Goal: Navigation & Orientation: Find specific page/section

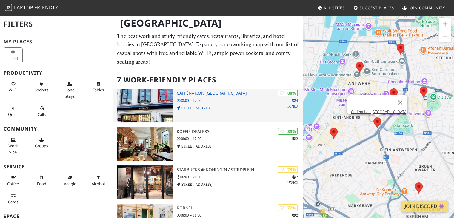
drag, startPoint x: 203, startPoint y: 85, endPoint x: 151, endPoint y: 95, distance: 53.5
click at [151, 95] on img at bounding box center [145, 105] width 56 height 33
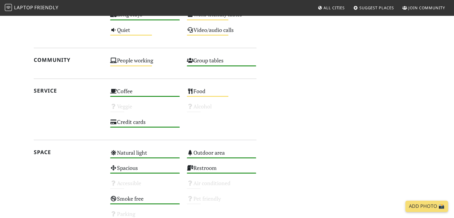
scroll to position [365, 0]
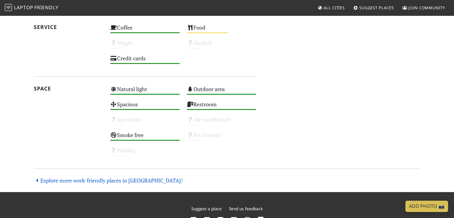
click at [81, 179] on link "Explore more work-friendly places in [GEOGRAPHIC_DATA]!" at bounding box center [108, 180] width 149 height 7
